Goal: Task Accomplishment & Management: Complete application form

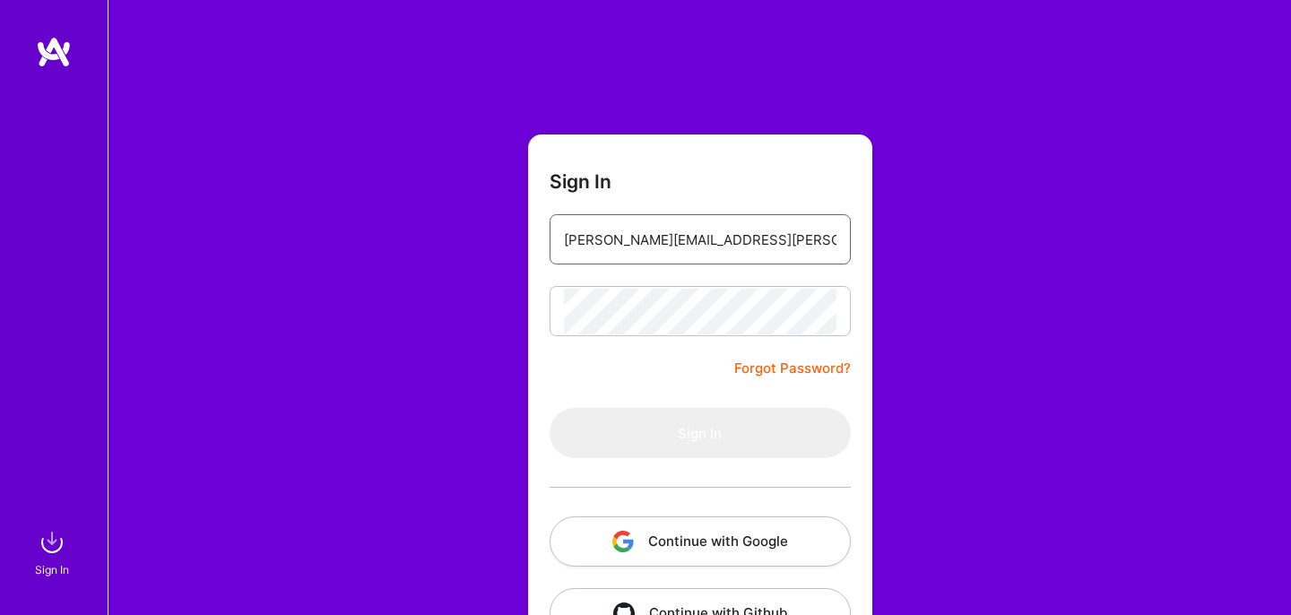
type input "[PERSON_NAME][EMAIL_ADDRESS][PERSON_NAME][DOMAIN_NAME]"
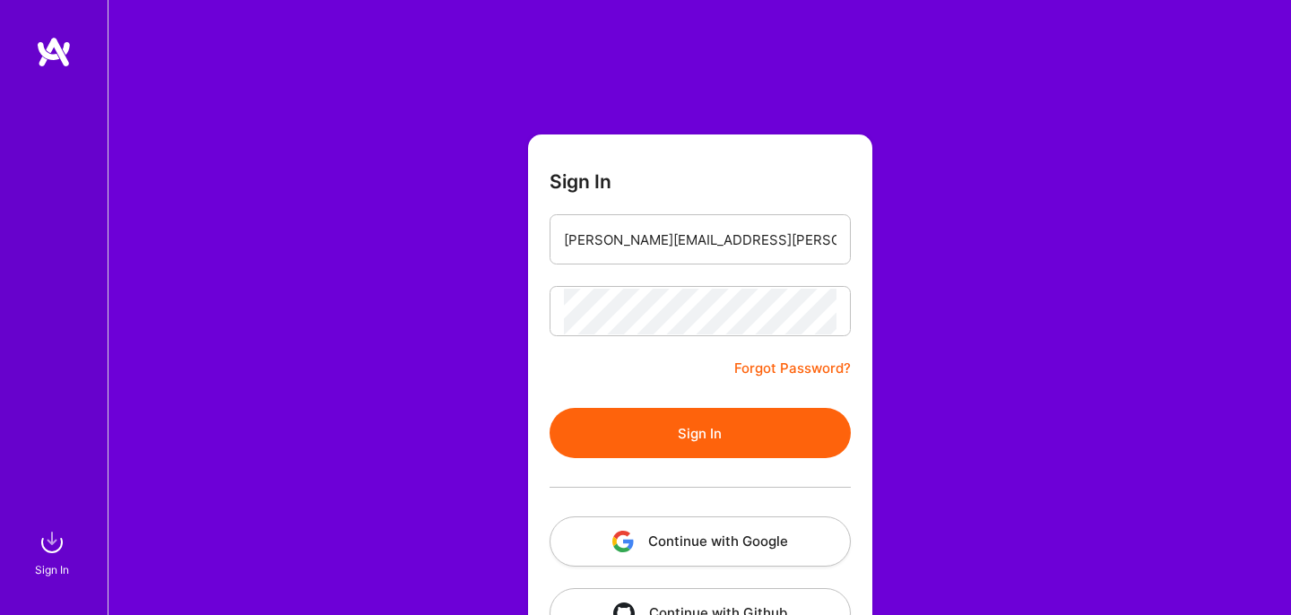
click at [727, 456] on button "Sign In" at bounding box center [699, 433] width 301 height 50
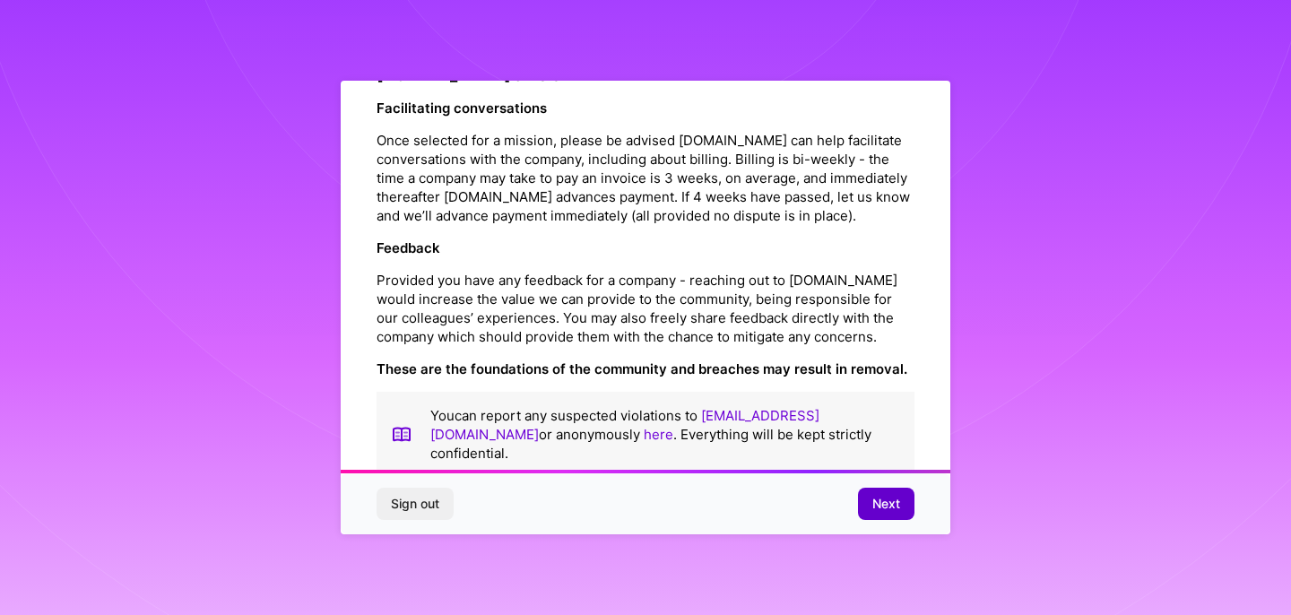
click at [878, 512] on span "Next" at bounding box center [886, 504] width 28 height 18
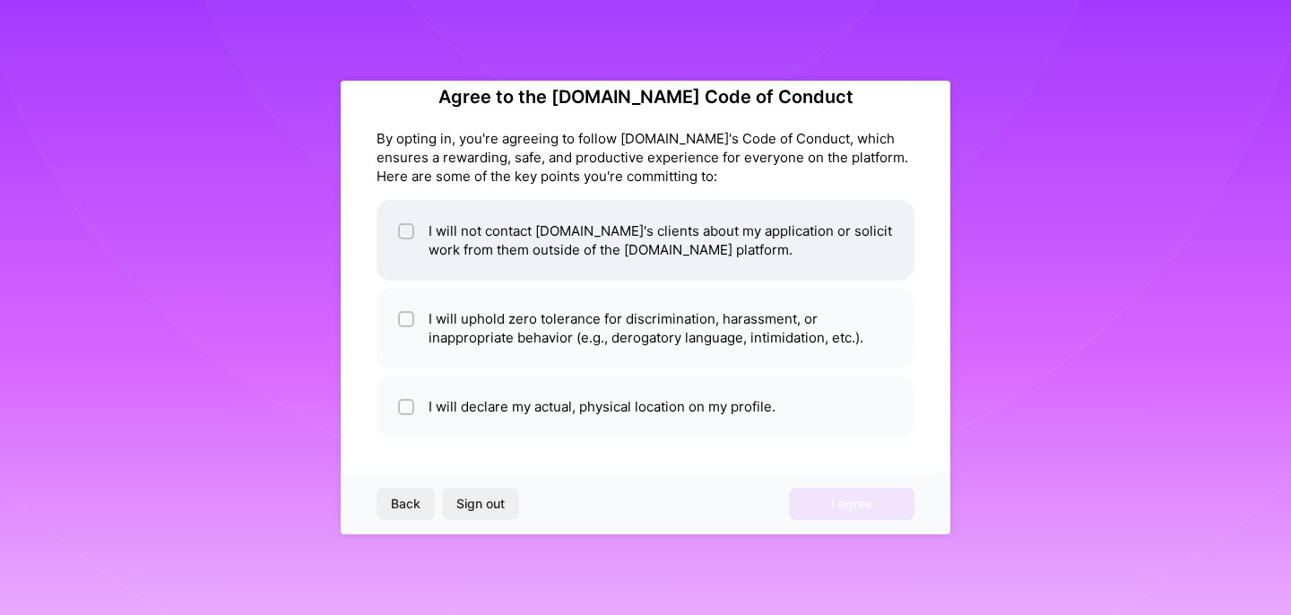
click at [407, 235] on input "checkbox" at bounding box center [408, 232] width 13 height 13
checkbox input "true"
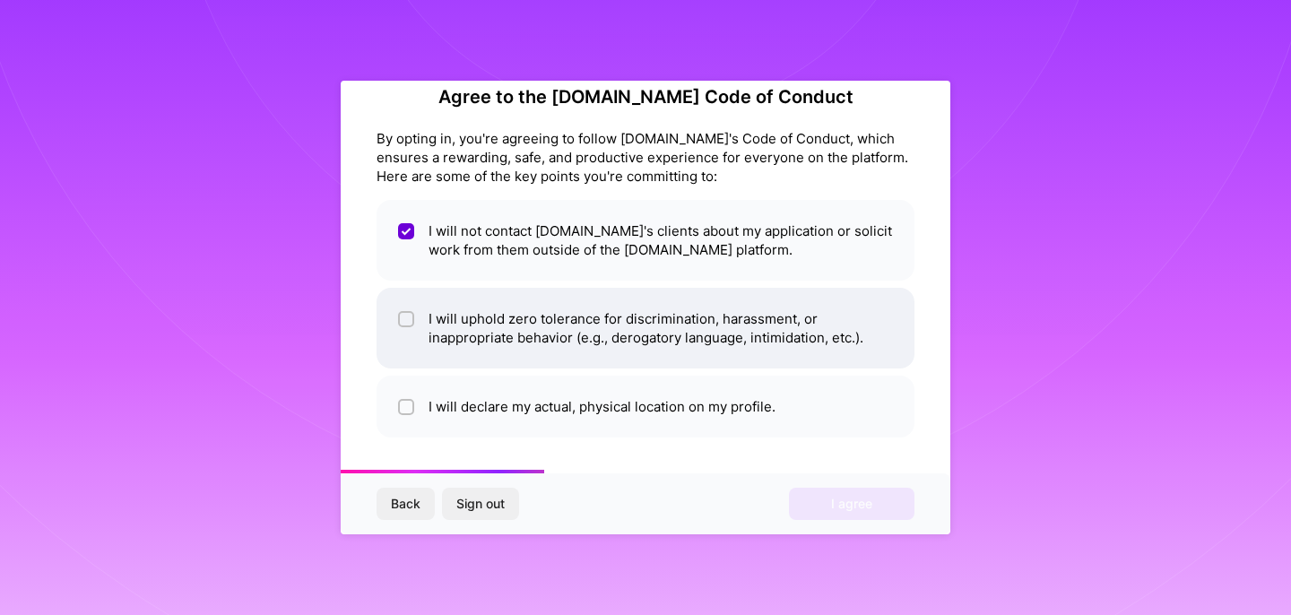
click at [409, 319] on input "checkbox" at bounding box center [408, 320] width 13 height 13
checkbox input "true"
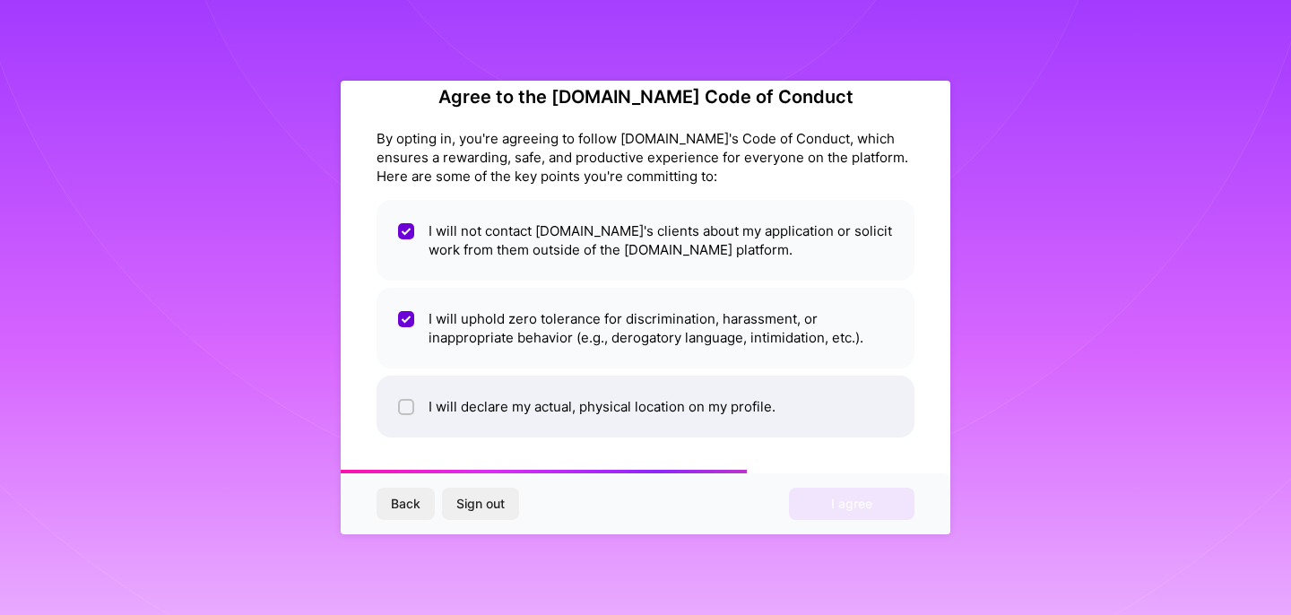
click at [408, 397] on li "I will declare my actual, physical location on my profile." at bounding box center [645, 407] width 538 height 62
checkbox input "true"
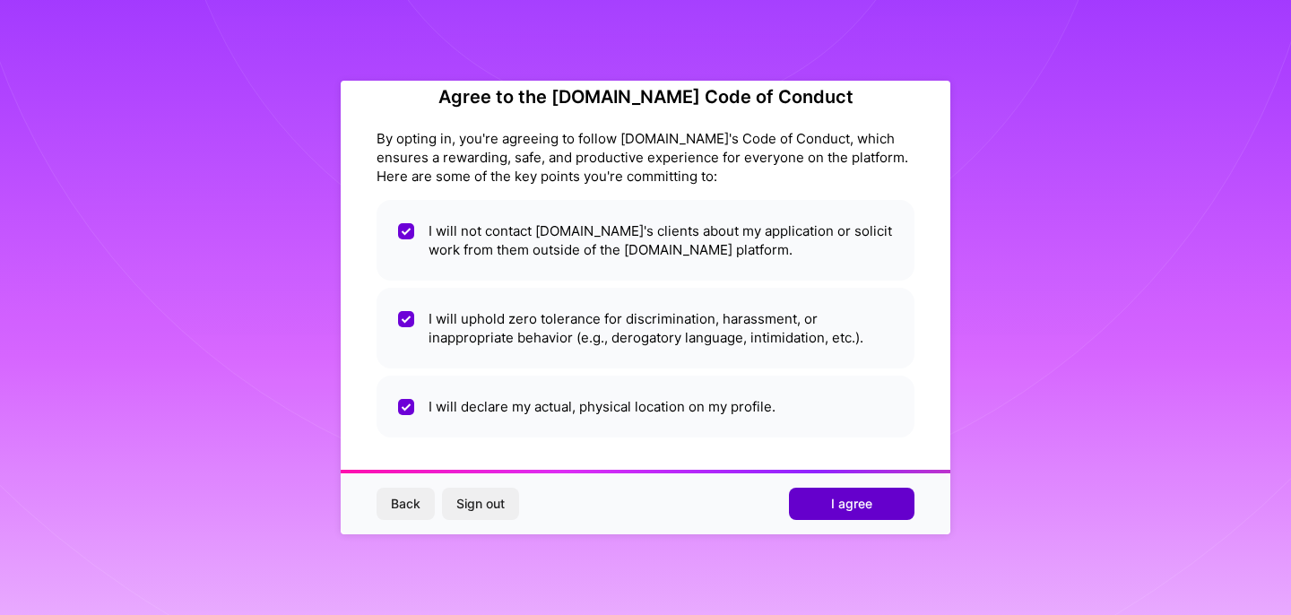
click at [854, 495] on span "I agree" at bounding box center [851, 504] width 41 height 18
